Goal: Task Accomplishment & Management: Complete application form

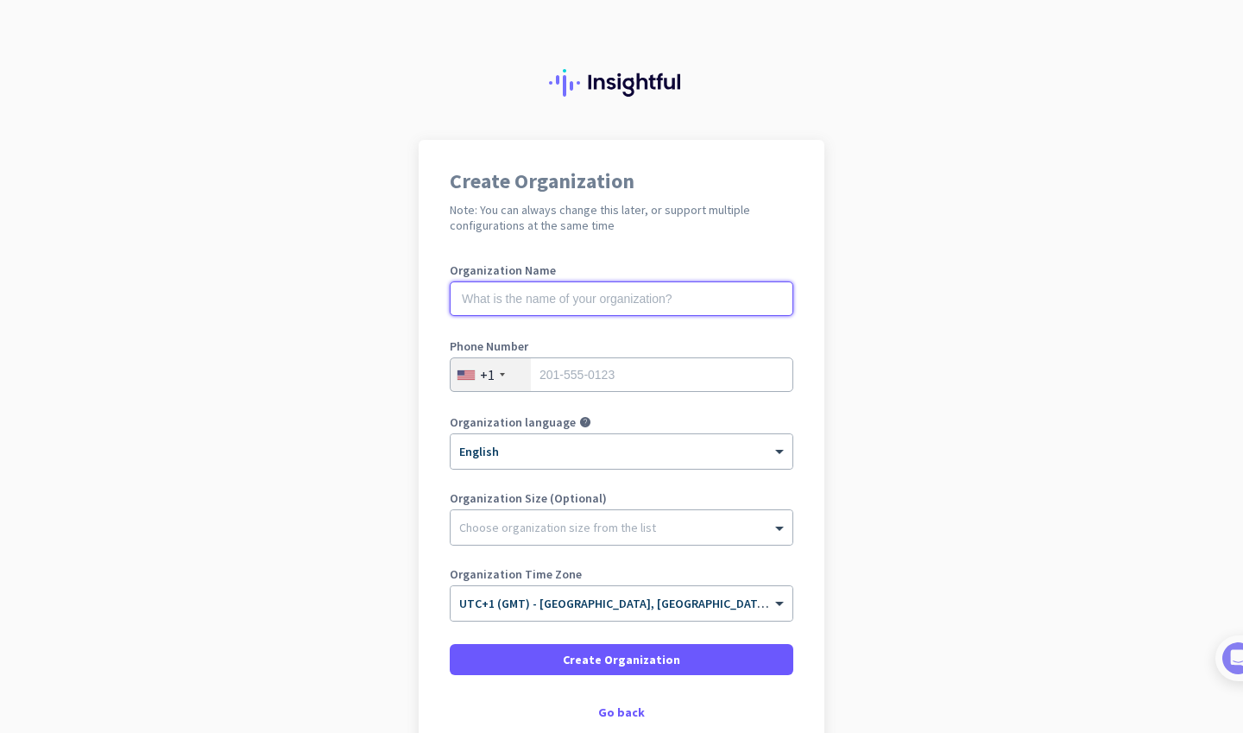
click at [613, 294] on input "text" at bounding box center [621, 298] width 343 height 35
type input "Ohana Club"
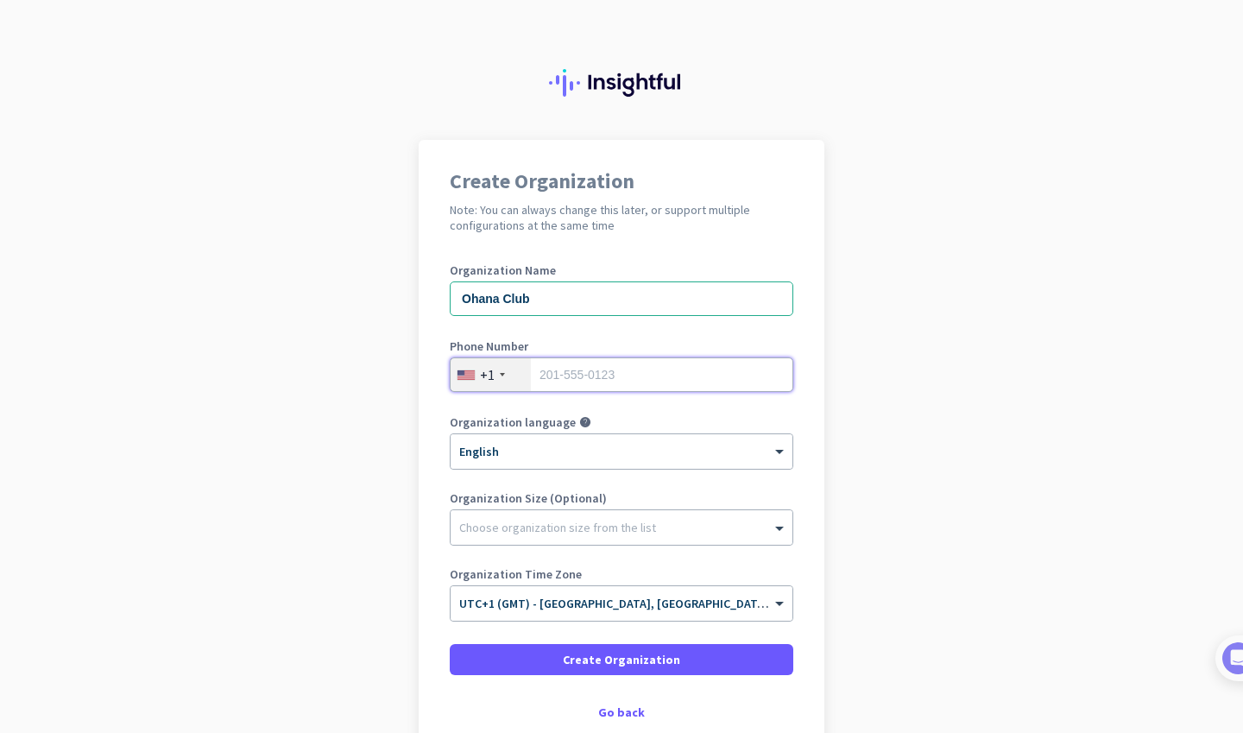
click at [565, 380] on input "tel" at bounding box center [621, 374] width 343 height 35
click at [495, 381] on div "+1" at bounding box center [490, 374] width 80 height 33
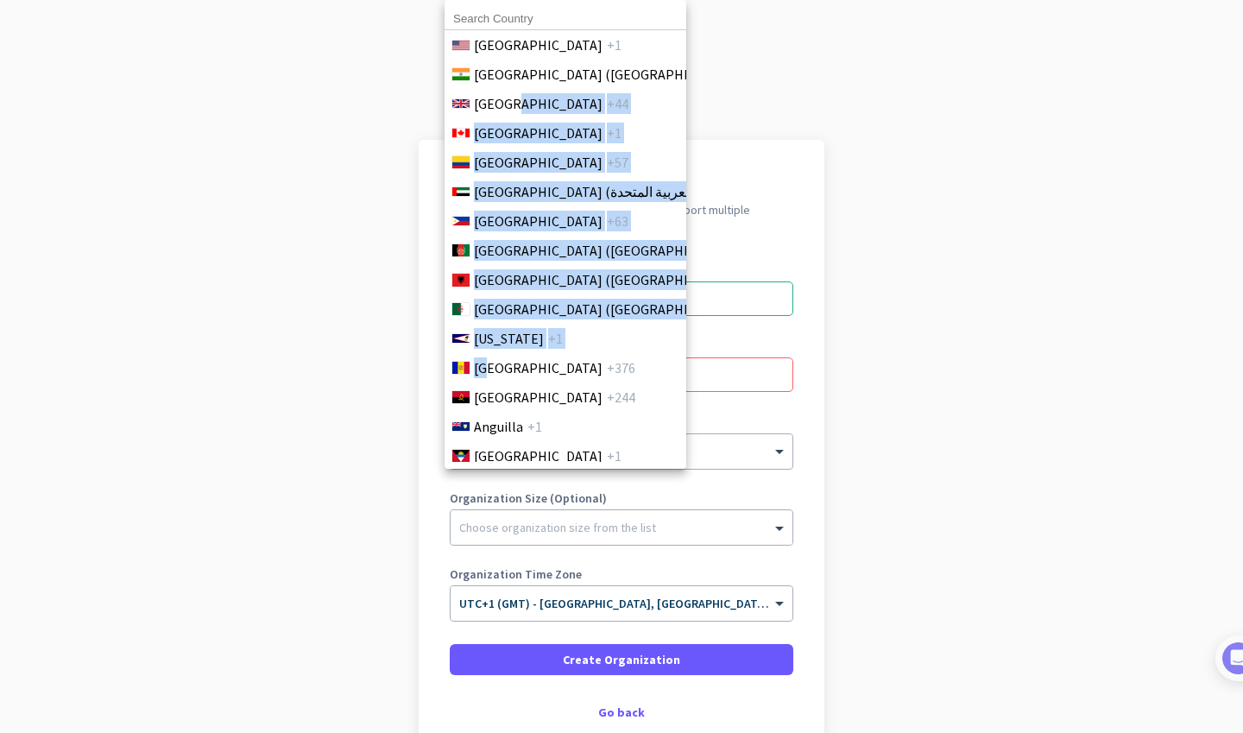
drag, startPoint x: 485, startPoint y: 379, endPoint x: 513, endPoint y: 104, distance: 275.8
click at [513, 104] on ul "[GEOGRAPHIC_DATA] +1 [GEOGRAPHIC_DATA] ([GEOGRAPHIC_DATA]) +91 [GEOGRAPHIC_DATA…" at bounding box center [565, 246] width 243 height 432
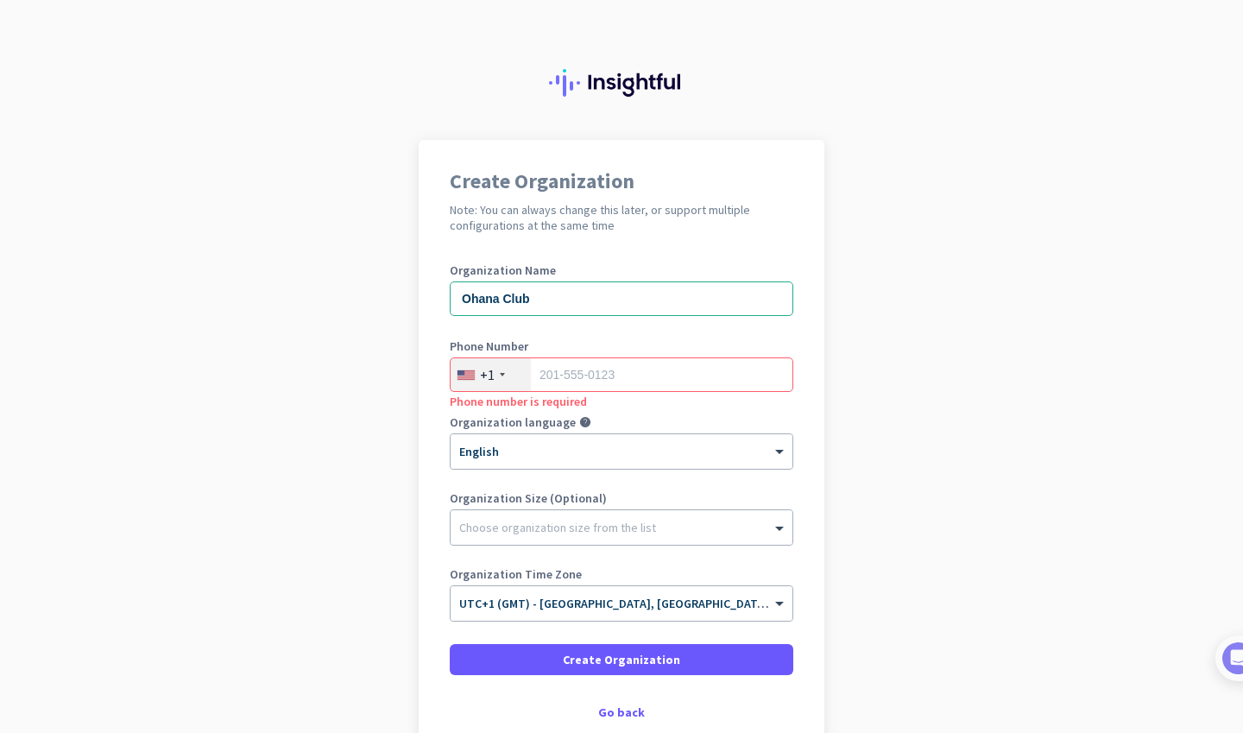
click at [513, 104] on div at bounding box center [621, 70] width 1243 height 140
click at [485, 378] on div "+1" at bounding box center [487, 374] width 15 height 17
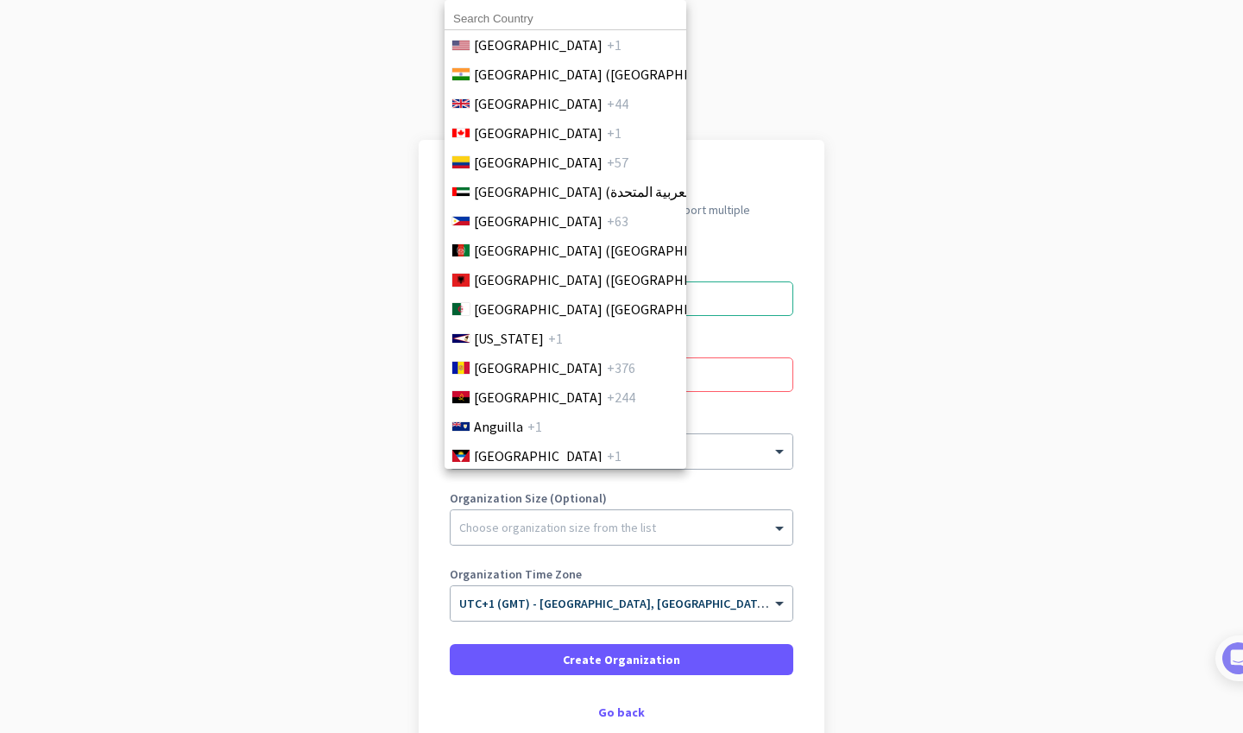
click at [527, 104] on span "[GEOGRAPHIC_DATA]" at bounding box center [538, 103] width 129 height 21
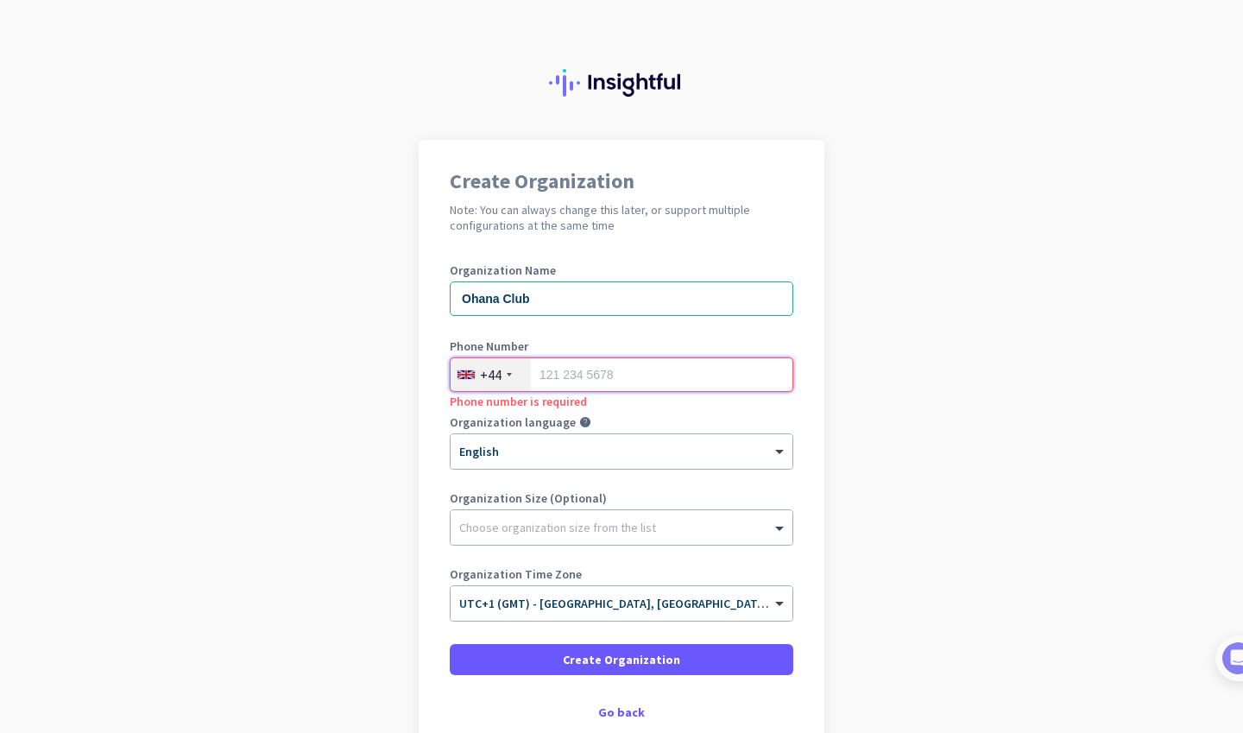
click at [608, 384] on input "tel" at bounding box center [621, 374] width 343 height 35
type input "7361805766"
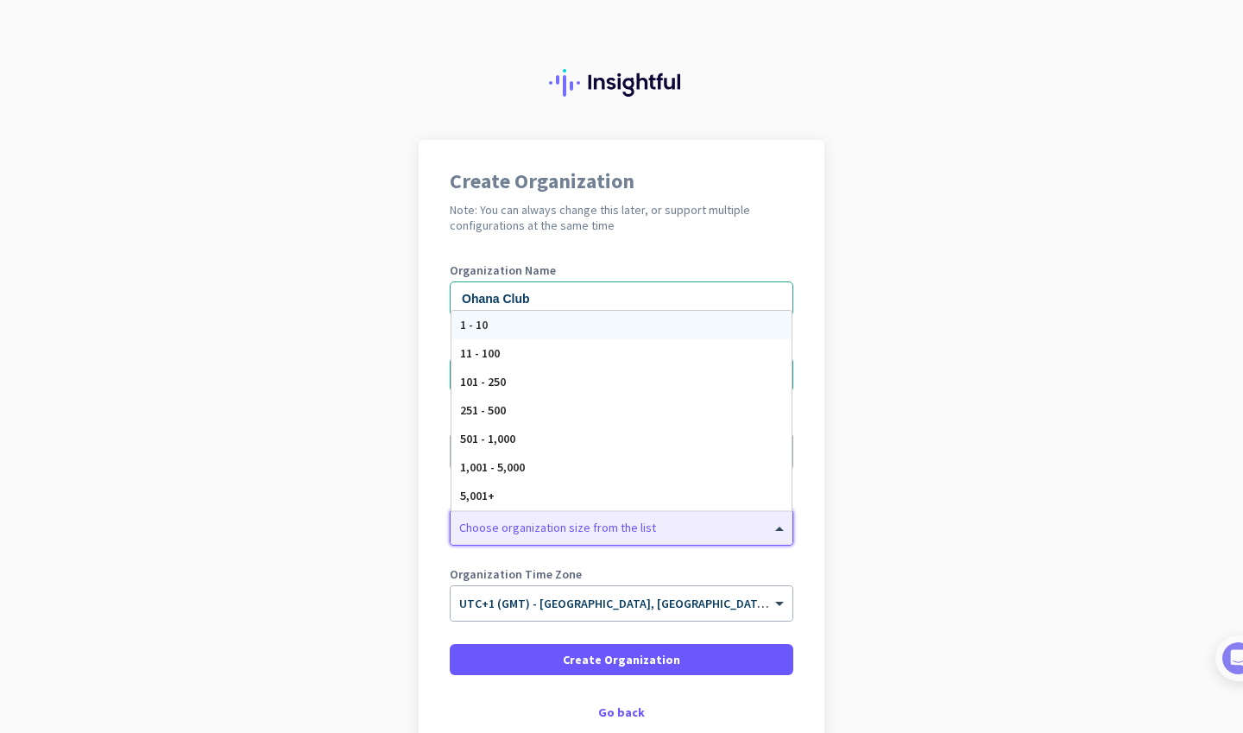
click at [552, 534] on div "Choose organization size from the list" at bounding box center [557, 528] width 197 height 16
click at [531, 329] on div "1 - 10" at bounding box center [621, 325] width 340 height 28
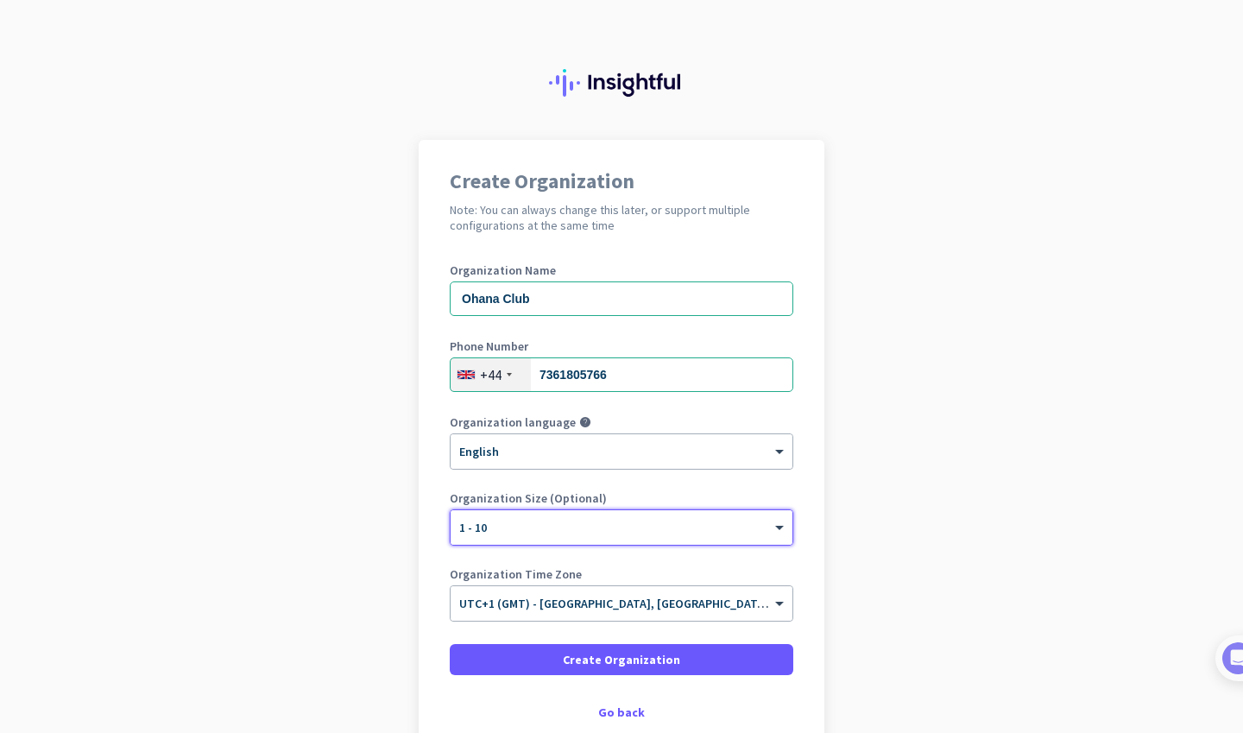
scroll to position [87, 0]
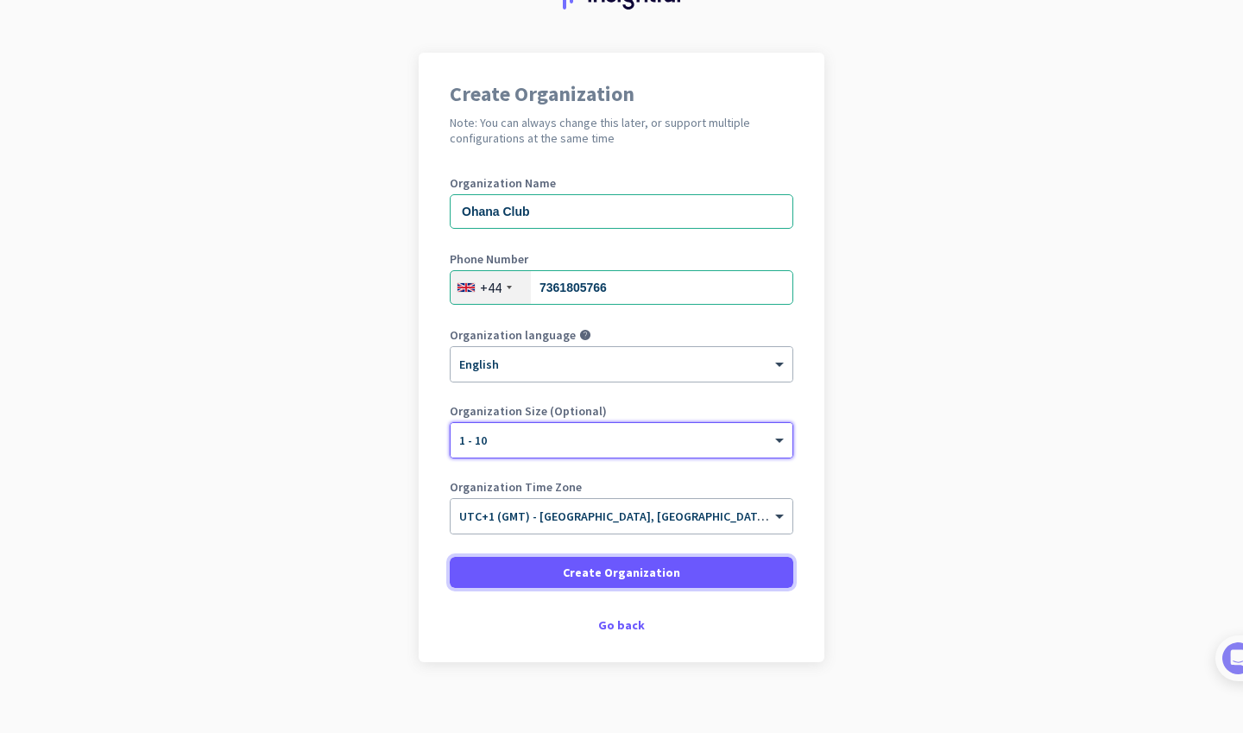
click at [586, 572] on span "Create Organization" at bounding box center [621, 572] width 117 height 17
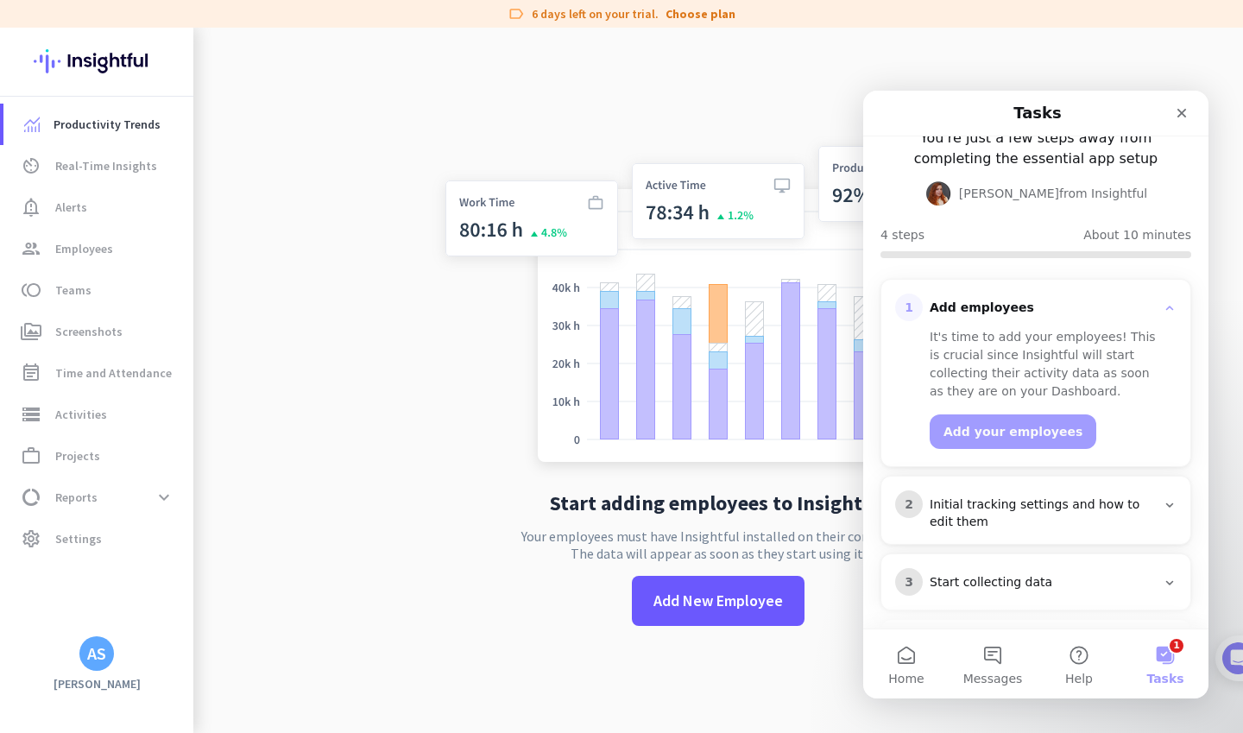
scroll to position [92, 0]
click at [723, 605] on span "Add New Employee" at bounding box center [717, 600] width 129 height 22
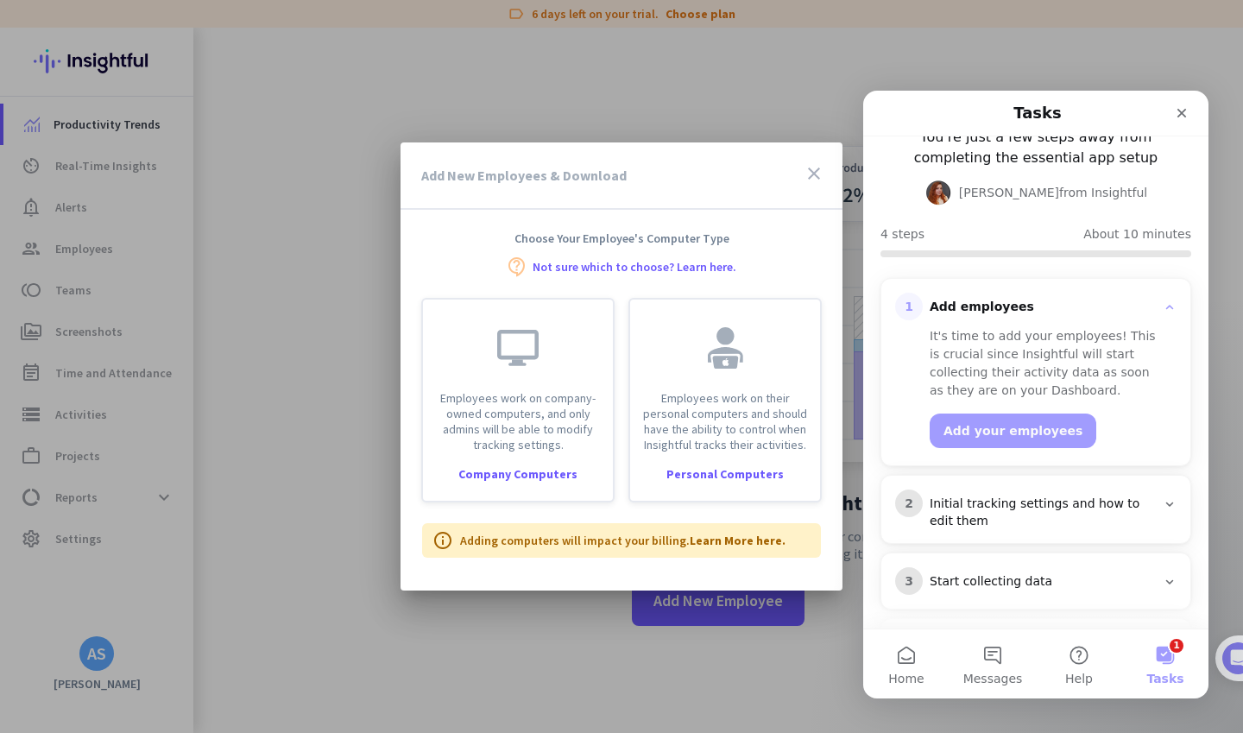
click at [721, 463] on div "Employees work on their personal computers and should have the ability to contr…" at bounding box center [724, 400] width 193 height 205
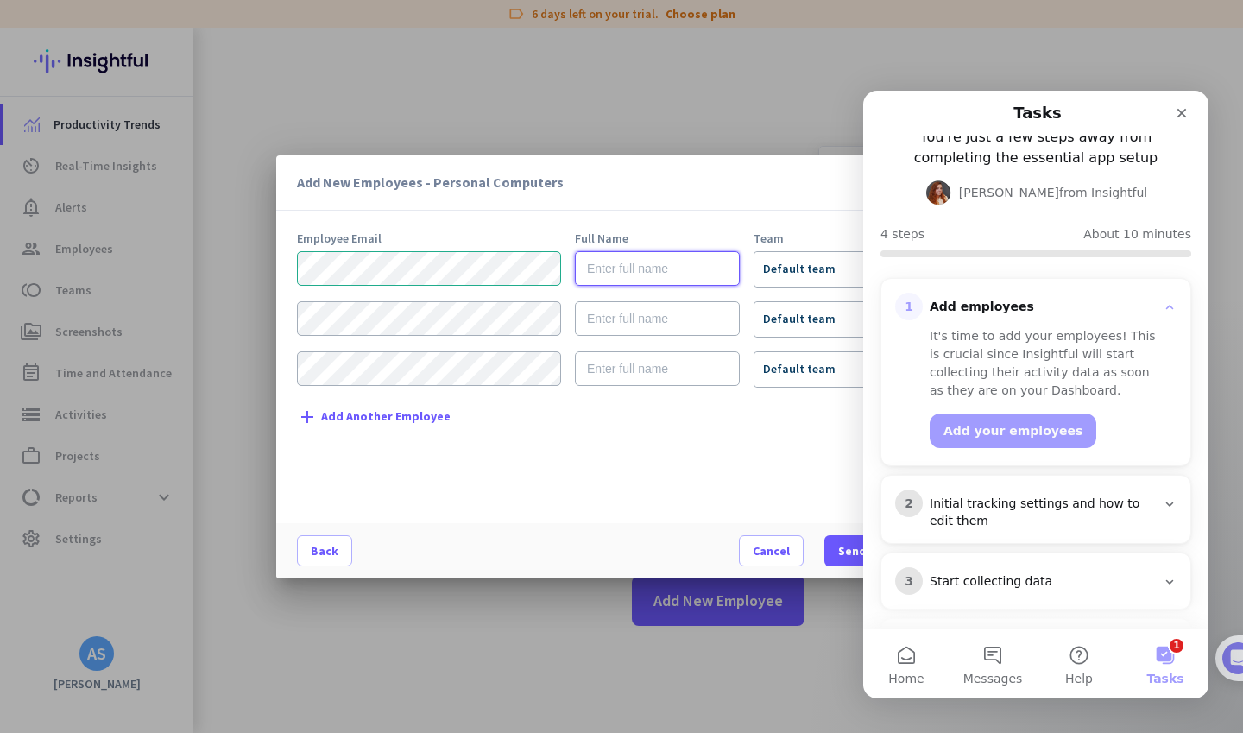
click at [616, 280] on input "text" at bounding box center [657, 268] width 165 height 35
type input "Czarina"
click at [796, 270] on div at bounding box center [835, 263] width 163 height 15
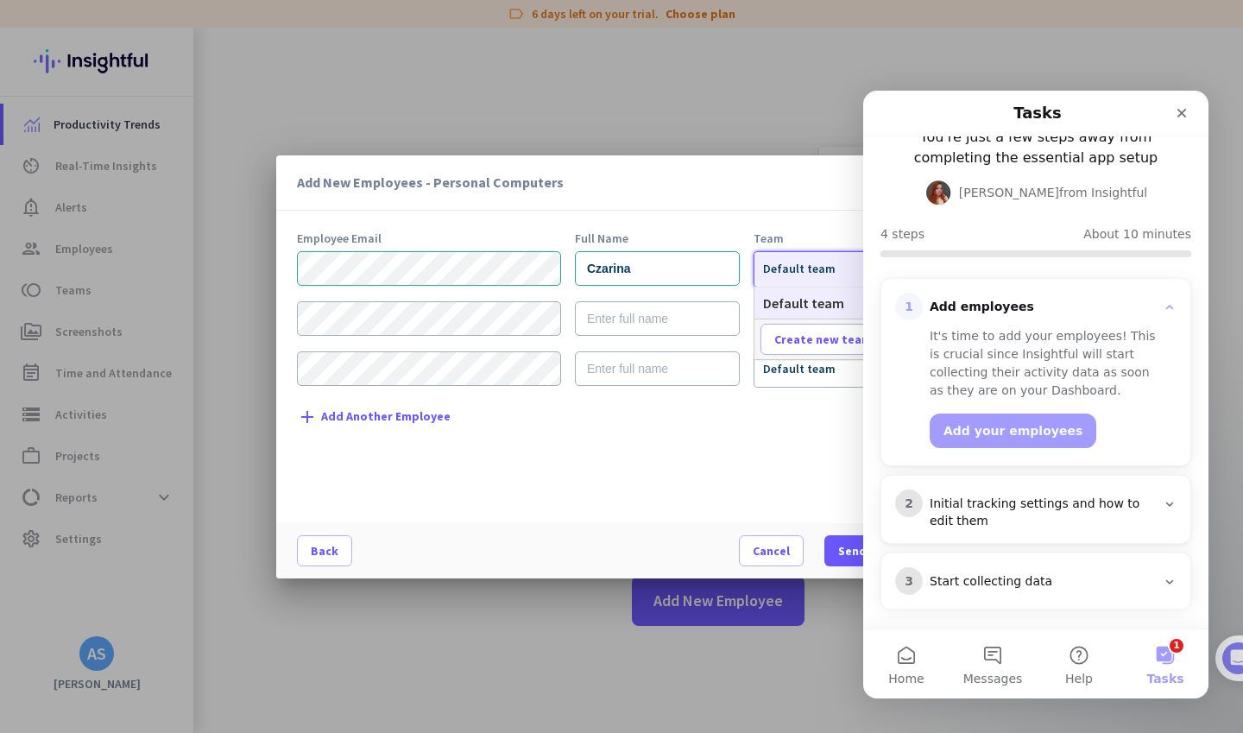
click at [1183, 110] on icon "Close" at bounding box center [1181, 113] width 9 height 9
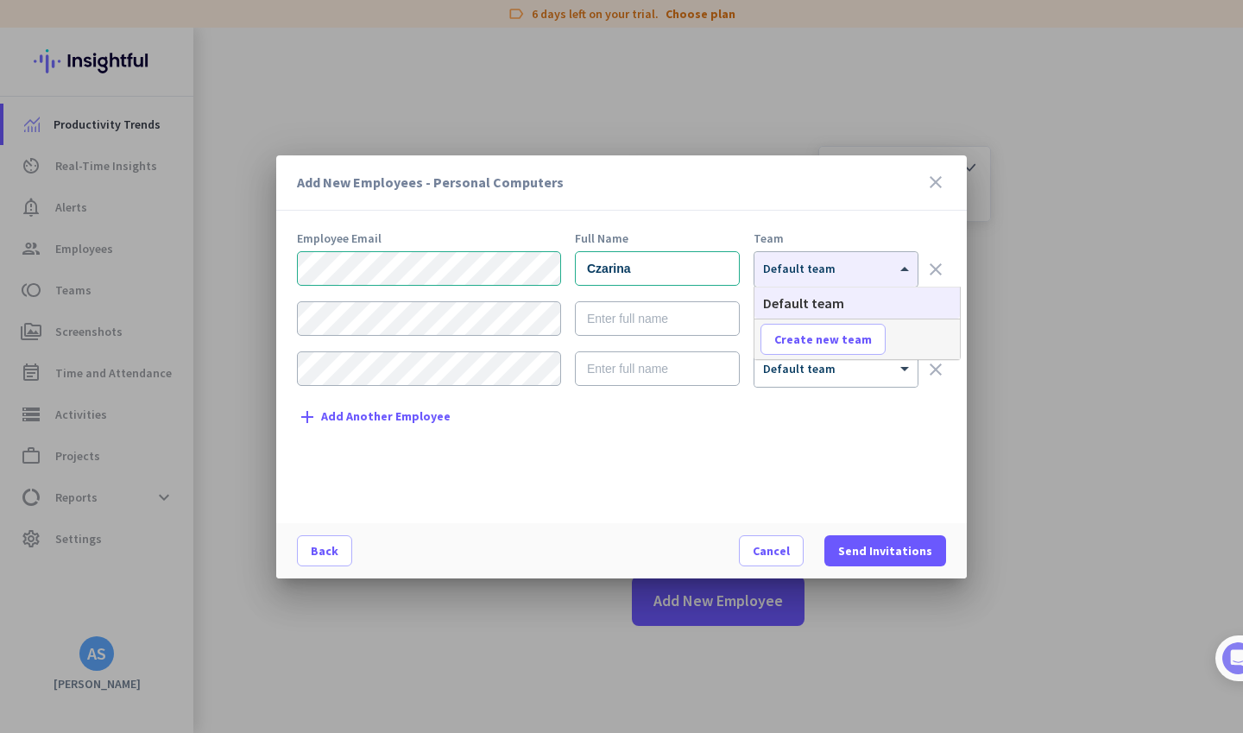
scroll to position [0, 0]
click at [828, 229] on div "Add New Employees - Personal Computers close Employee Email Full Name Team Czar…" at bounding box center [621, 366] width 690 height 423
click at [824, 269] on div at bounding box center [835, 263] width 163 height 15
click at [814, 337] on span "Create new team" at bounding box center [823, 339] width 98 height 17
click at [814, 337] on input "text" at bounding box center [824, 339] width 128 height 31
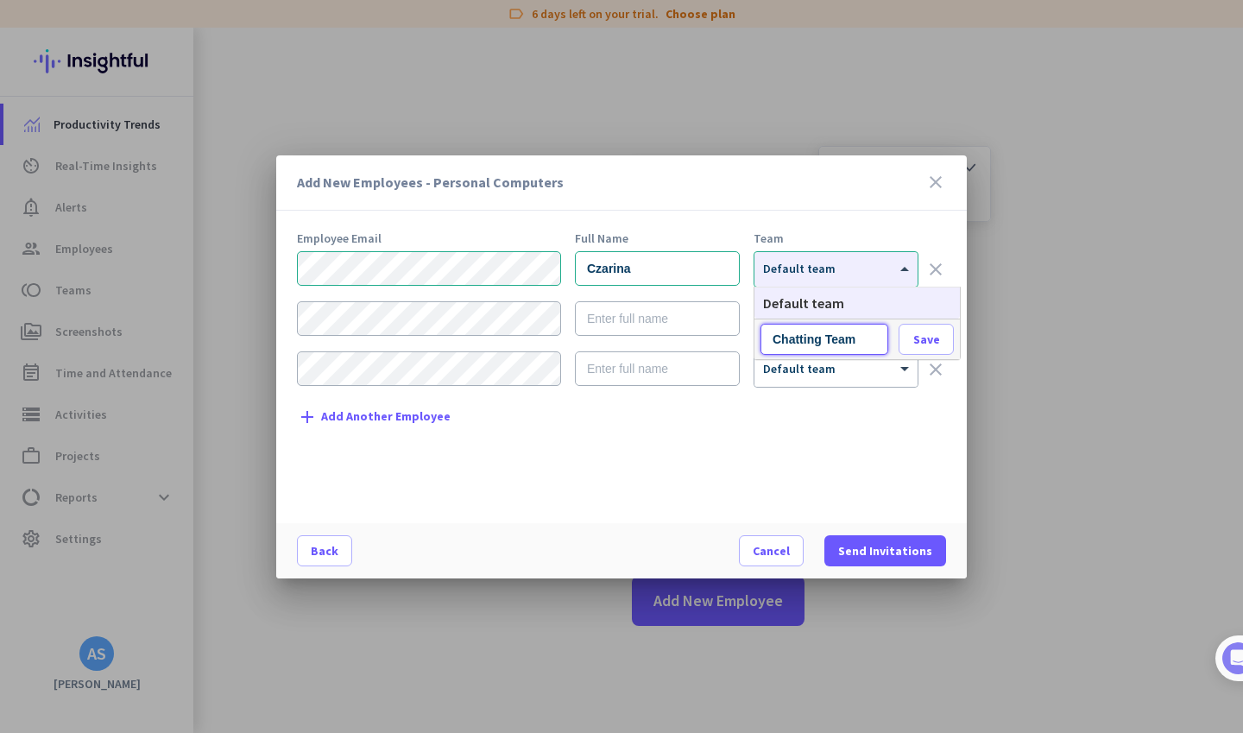
type input "Chatting Team"
click at [923, 337] on span "Save" at bounding box center [926, 339] width 27 height 16
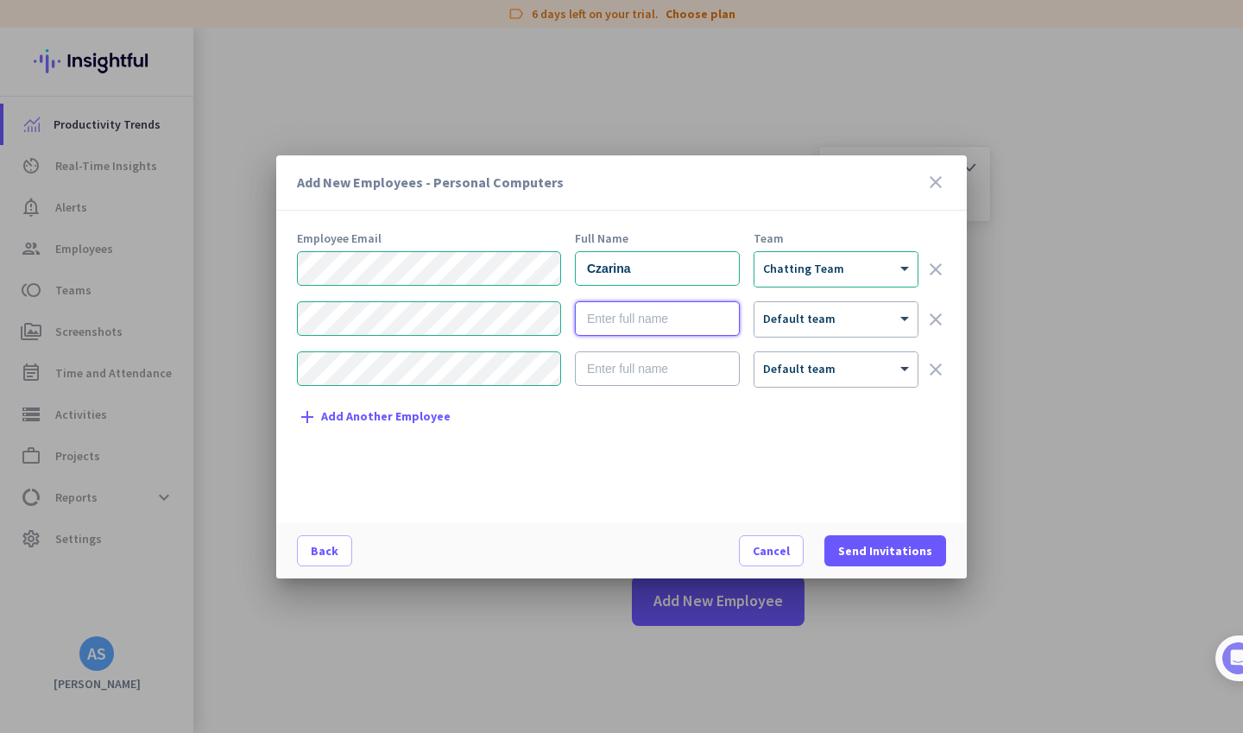
click at [637, 323] on input "text" at bounding box center [657, 318] width 165 height 35
type input "Athena"
click at [626, 369] on input "text" at bounding box center [657, 368] width 165 height 35
type input "K"
type input "[PERSON_NAME]"
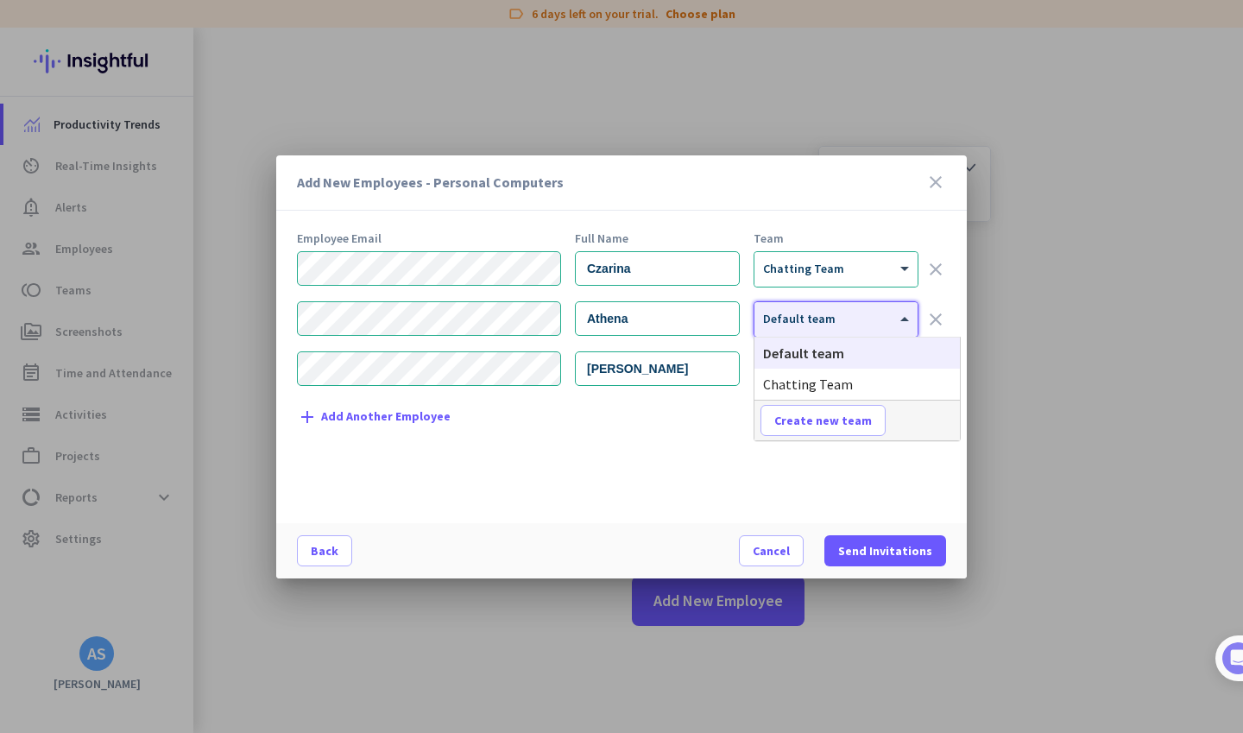
click at [784, 311] on div at bounding box center [835, 313] width 163 height 15
click at [787, 386] on span "Chatting Team" at bounding box center [808, 383] width 90 height 17
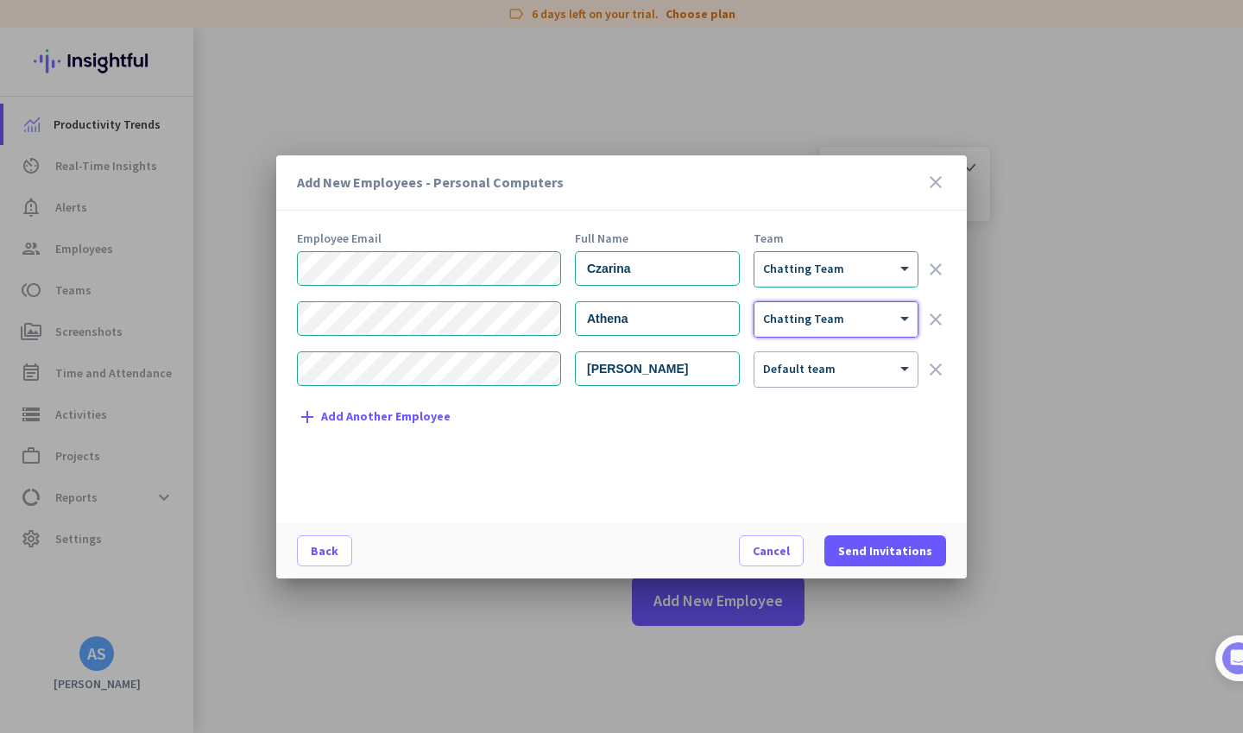
click at [794, 370] on div at bounding box center [835, 363] width 163 height 15
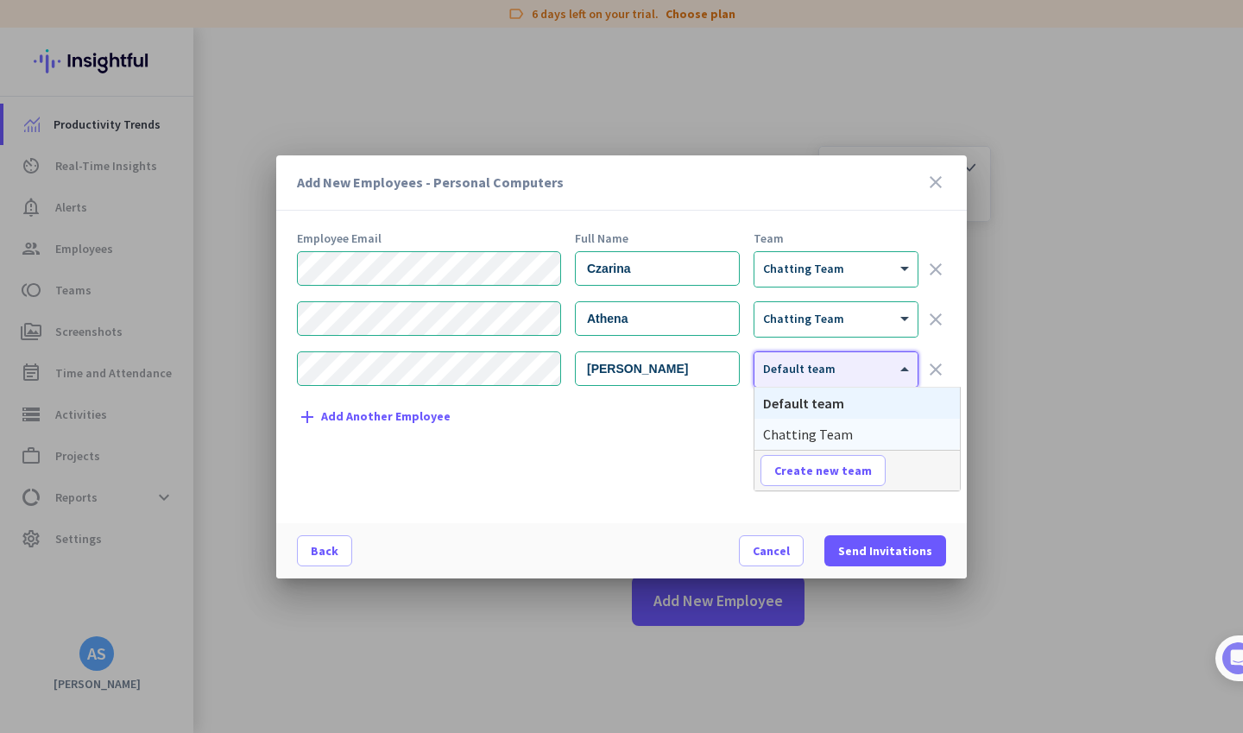
click at [797, 426] on span "Chatting Team" at bounding box center [808, 433] width 90 height 17
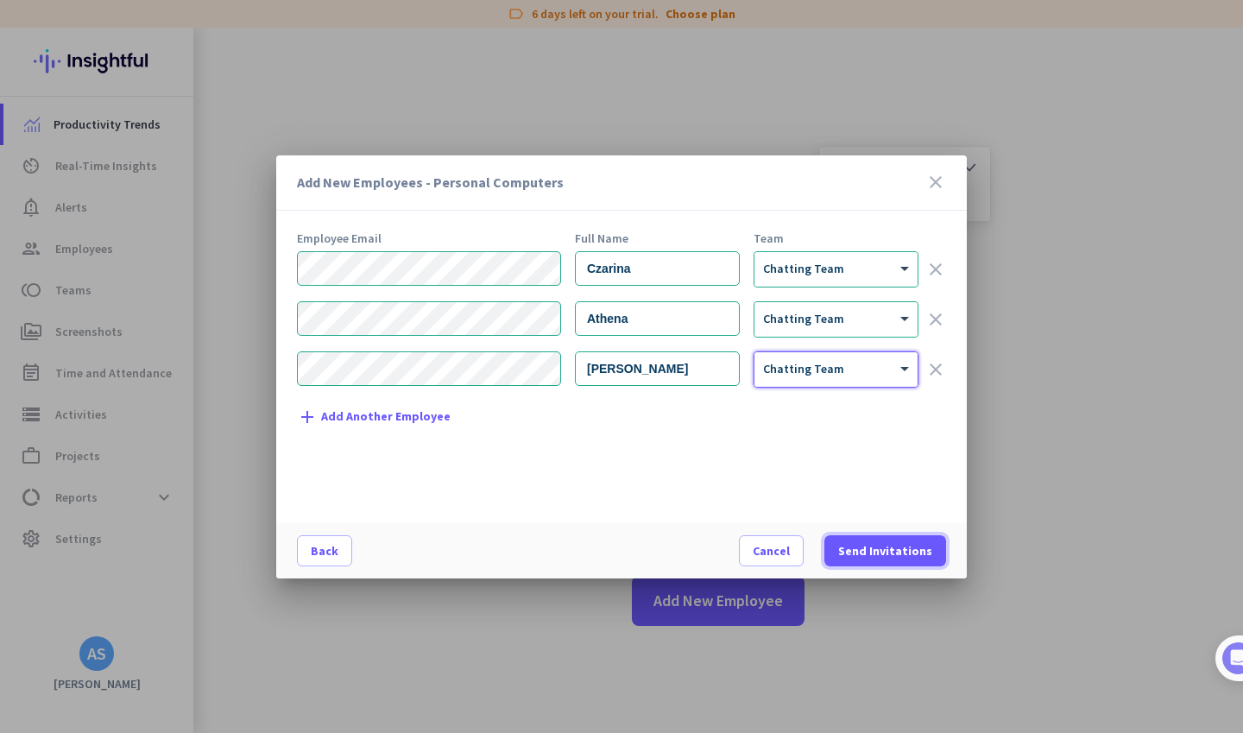
click at [879, 547] on span "Send Invitations" at bounding box center [885, 550] width 94 height 17
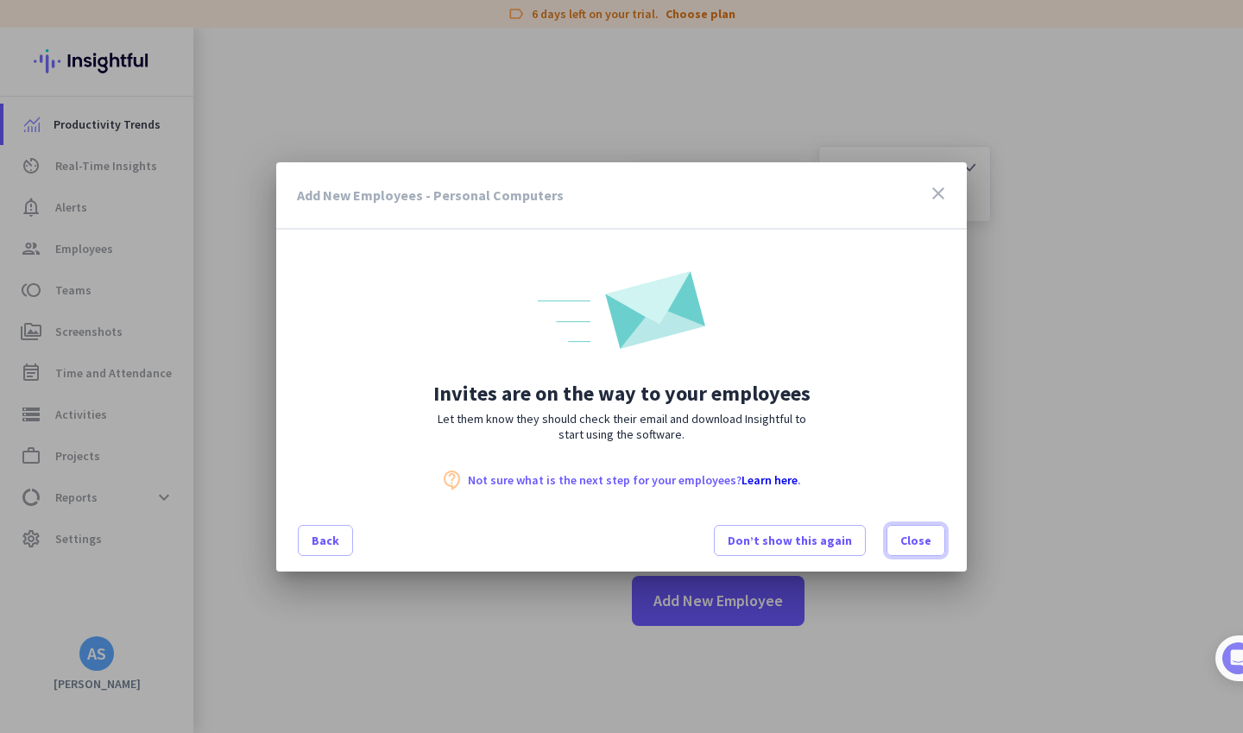
click at [899, 544] on span at bounding box center [915, 540] width 57 height 41
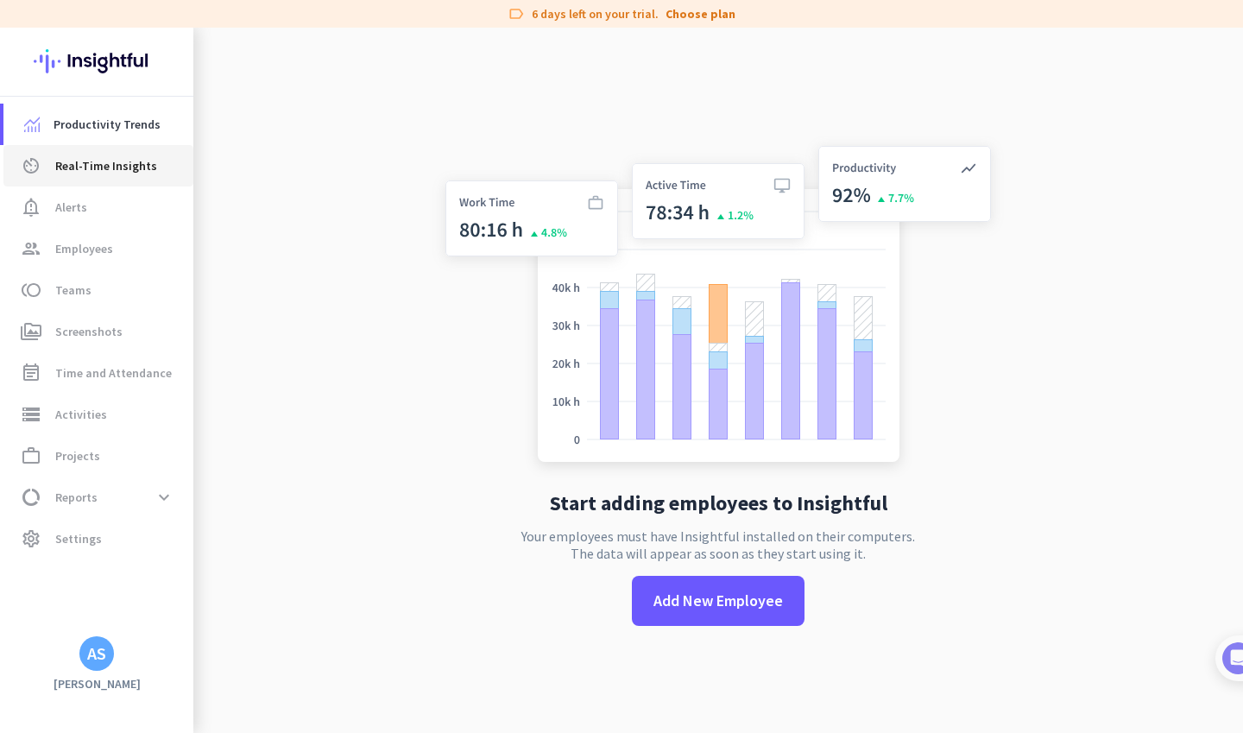
click at [135, 174] on span "Real-Time Insights" at bounding box center [106, 165] width 102 height 21
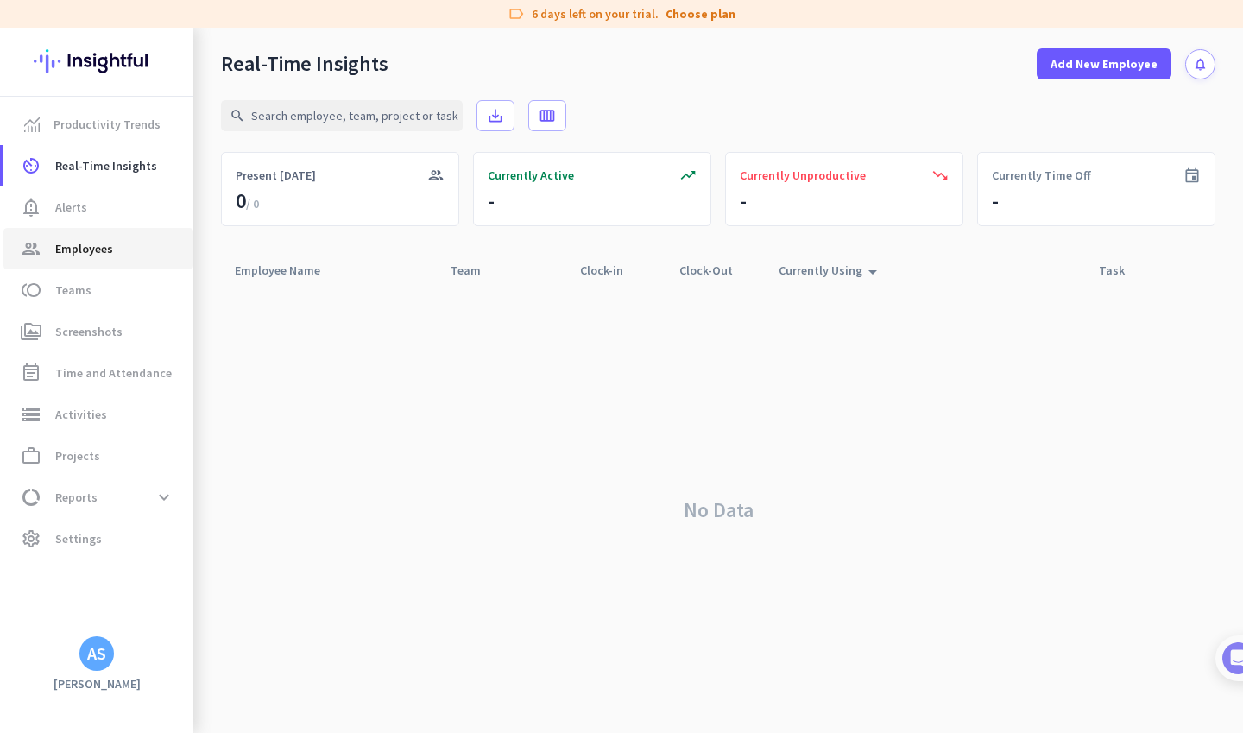
click at [91, 245] on span "Employees" at bounding box center [84, 248] width 58 height 21
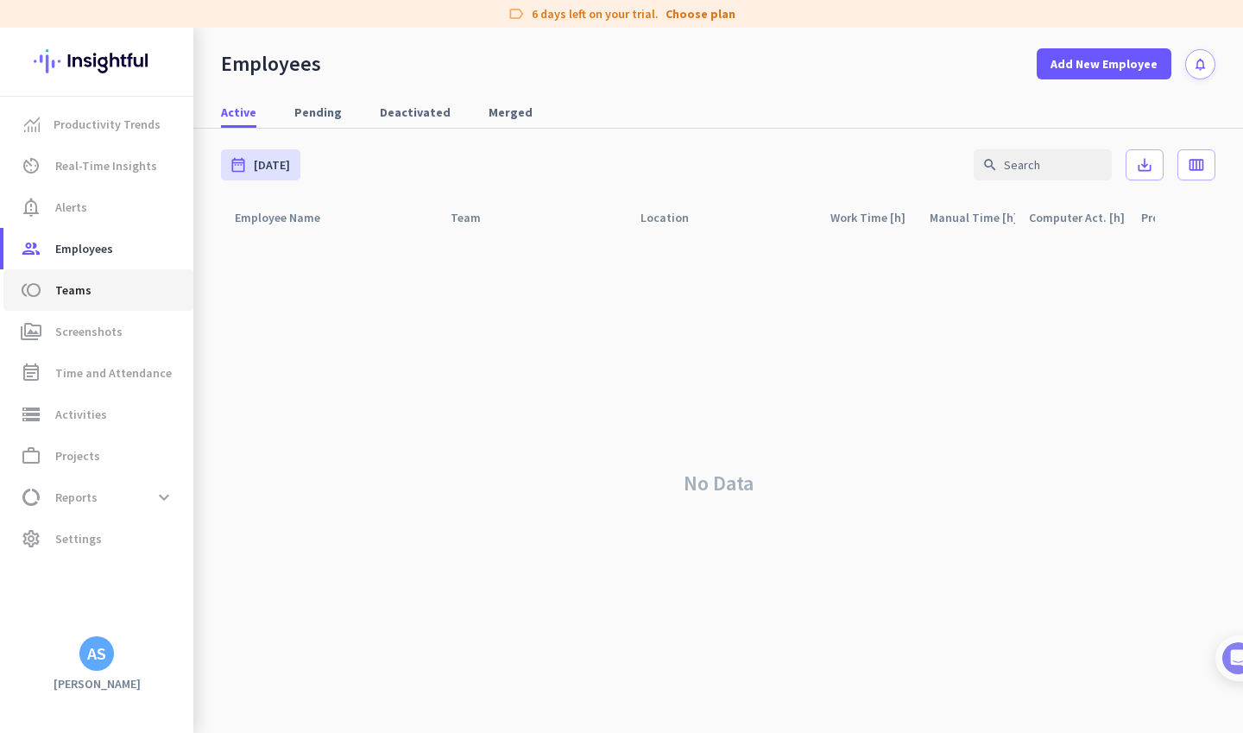
click at [86, 293] on span "Teams" at bounding box center [73, 290] width 36 height 21
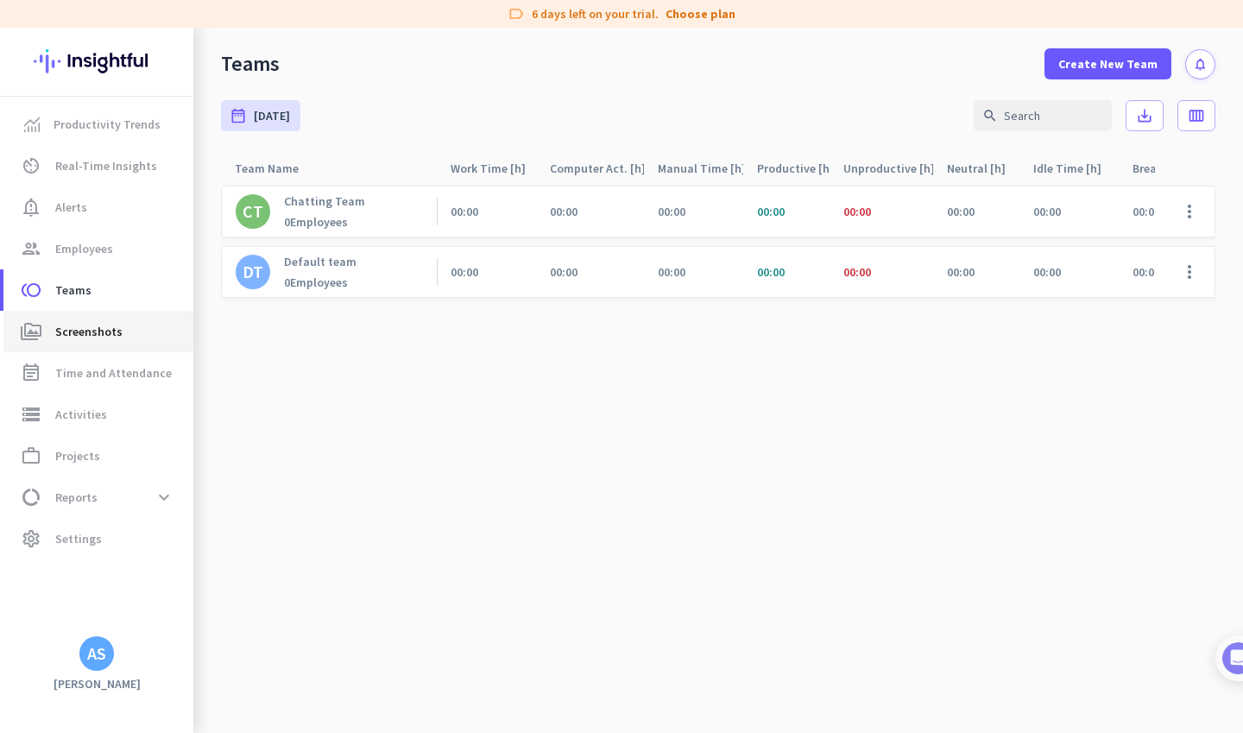
click at [88, 324] on span "Screenshots" at bounding box center [88, 331] width 67 height 21
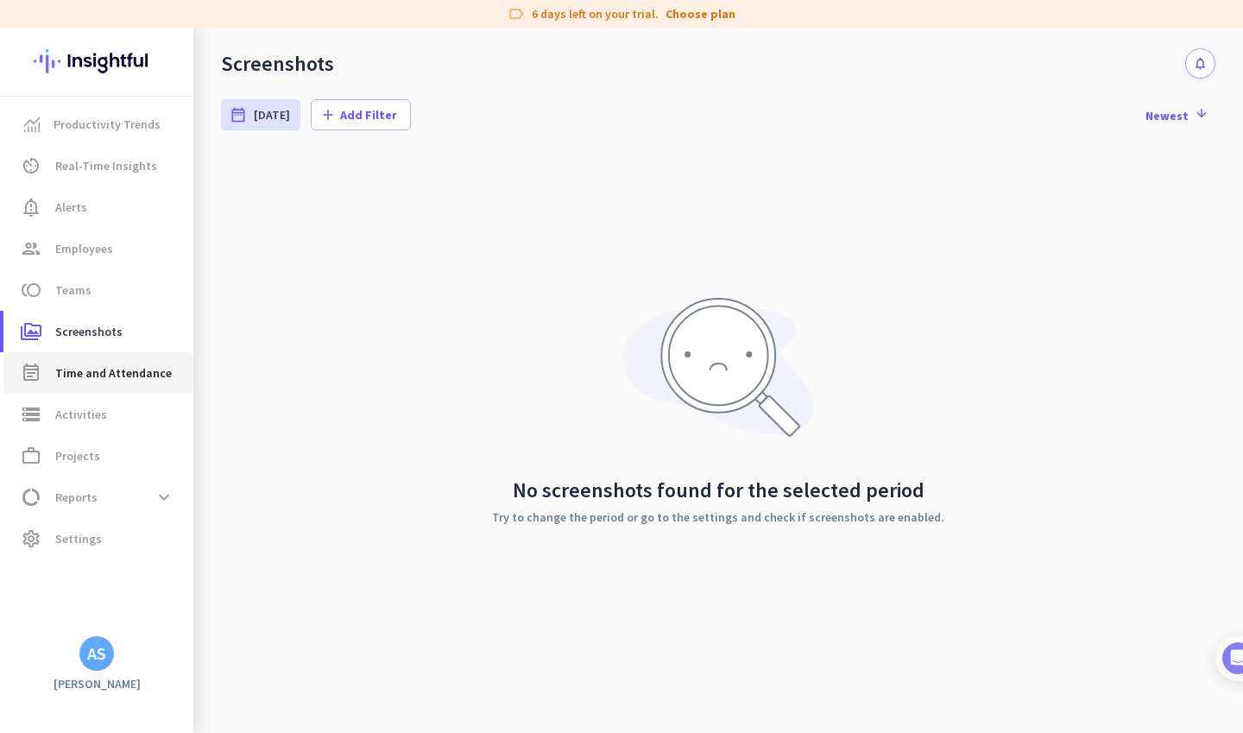
click at [94, 372] on span "Time and Attendance" at bounding box center [113, 372] width 117 height 21
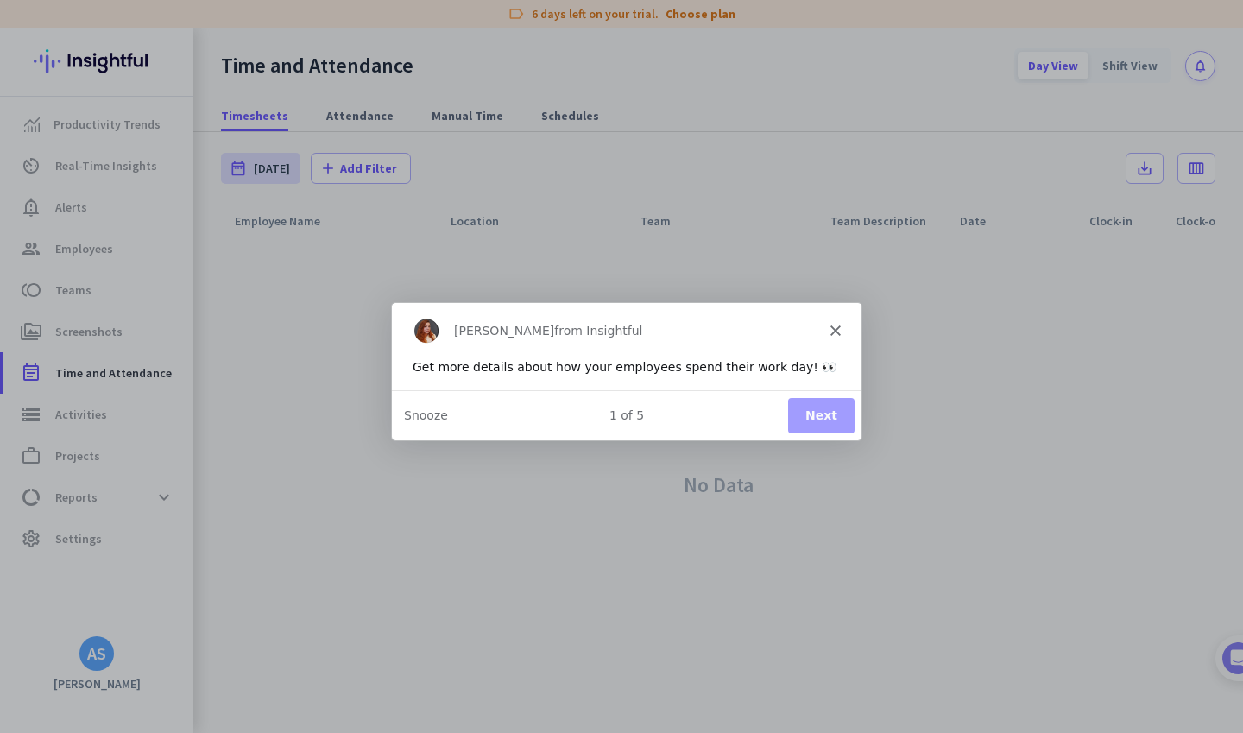
click at [803, 417] on button "Next" at bounding box center [820, 414] width 66 height 35
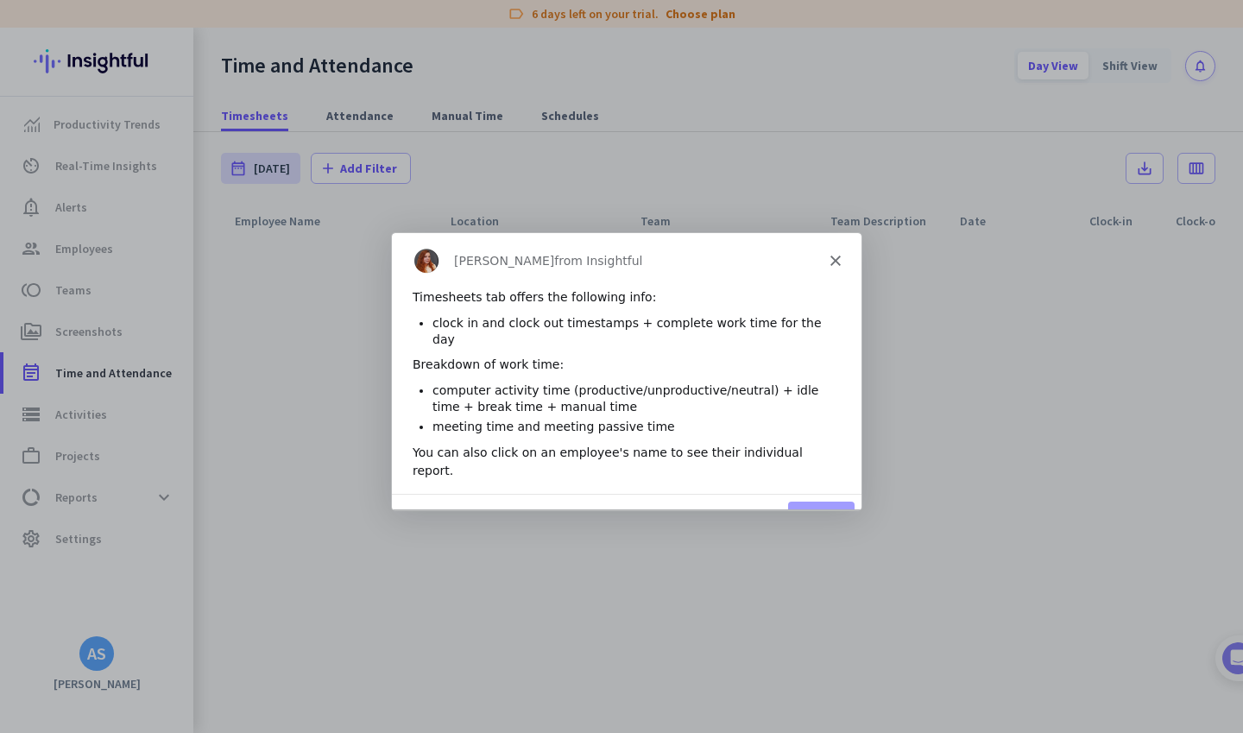
click at [827, 501] on button "Next" at bounding box center [820, 518] width 66 height 35
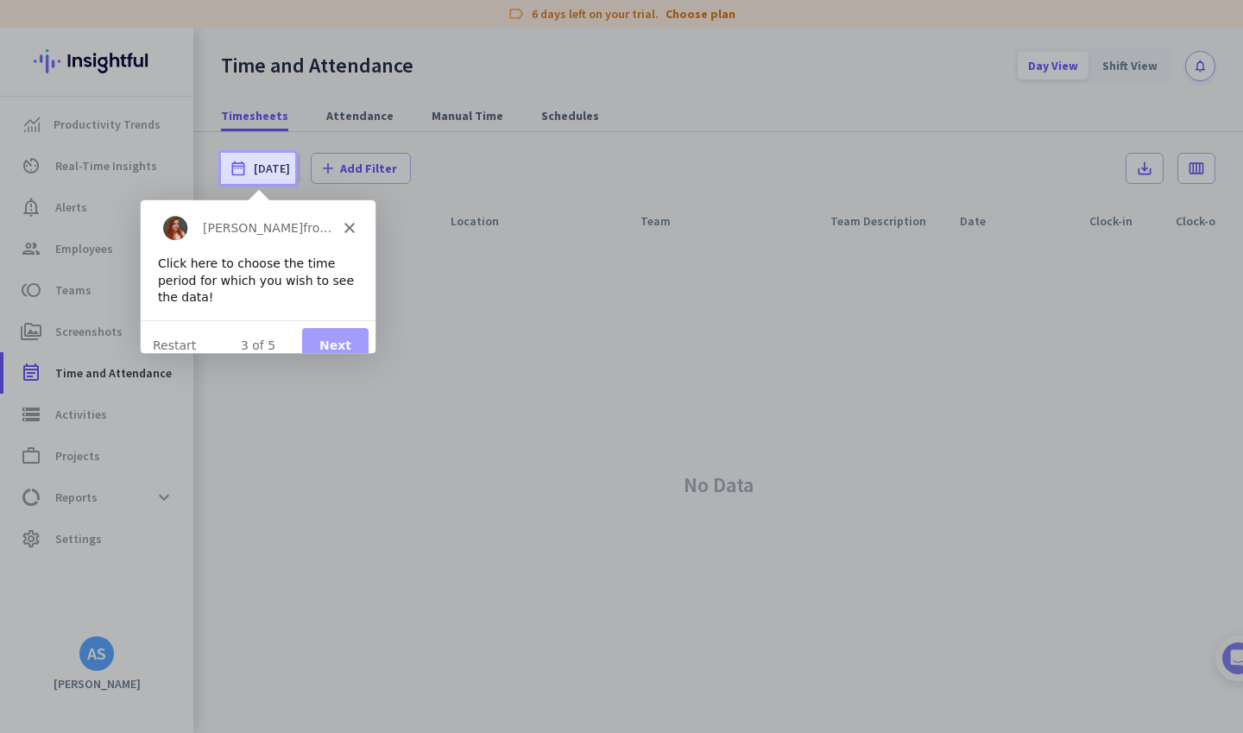
click at [350, 236] on div "[PERSON_NAME] from Insightful" at bounding box center [257, 226] width 235 height 55
click at [347, 227] on polygon "Close" at bounding box center [348, 227] width 10 height 10
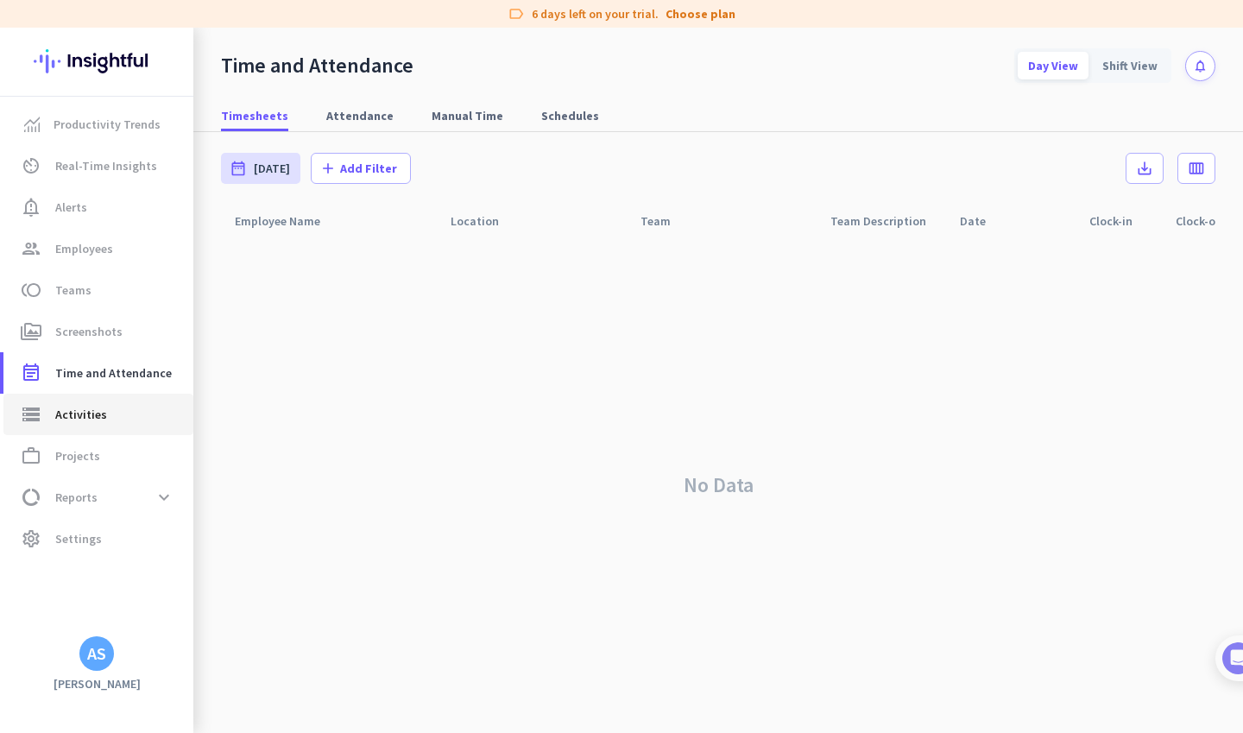
click at [88, 428] on link "storage Activities" at bounding box center [98, 414] width 190 height 41
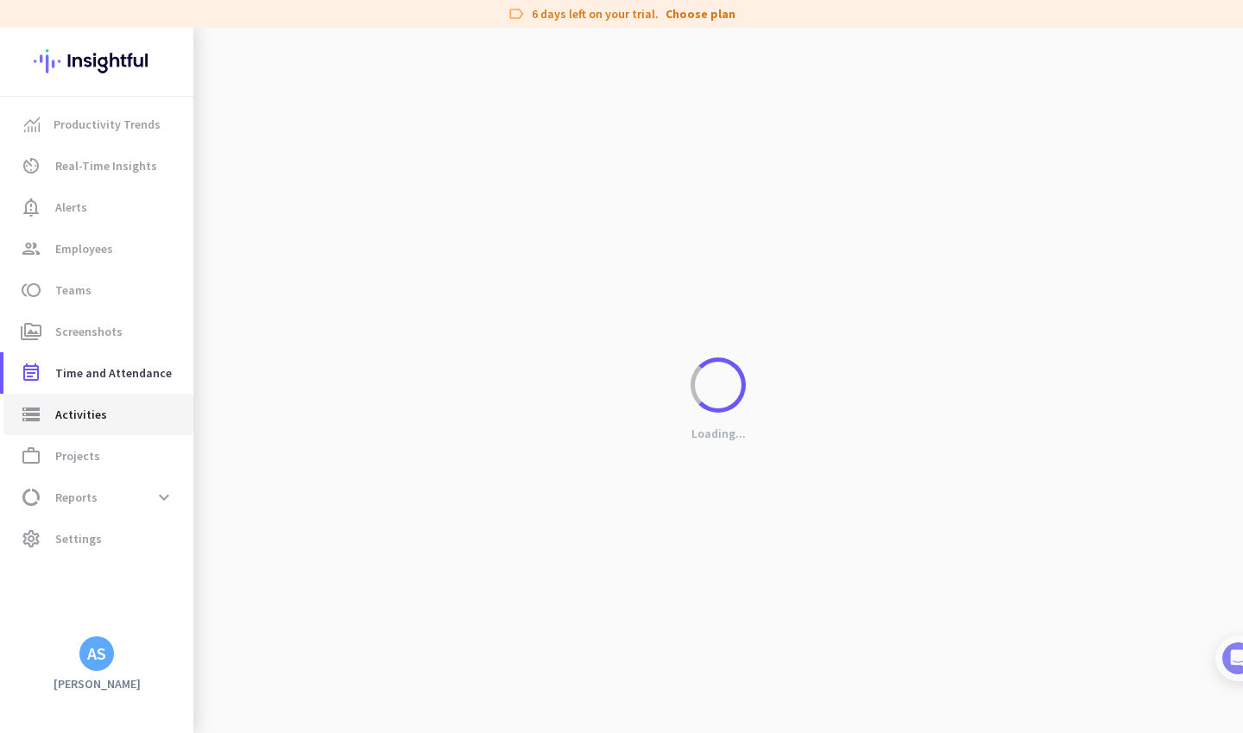
type input "[DATE]"
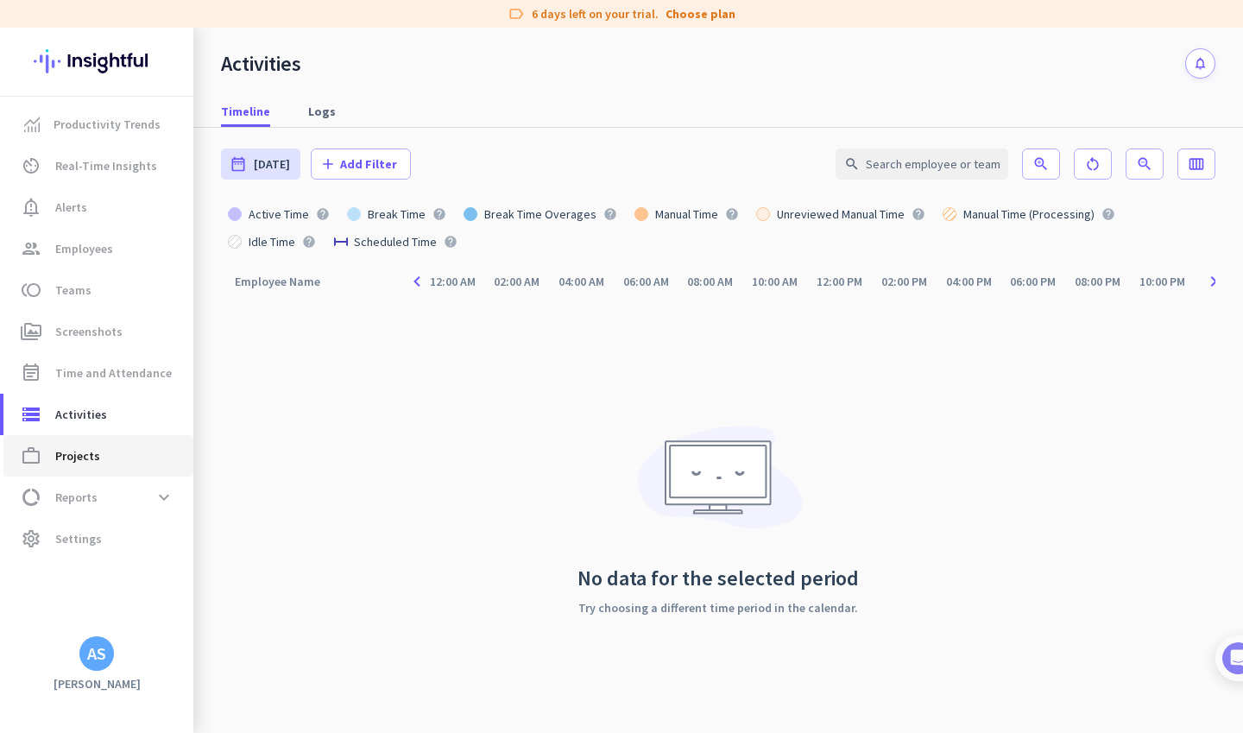
click at [83, 455] on span "Projects" at bounding box center [77, 455] width 45 height 21
type input "[DATE] - [DATE]"
